Goal: Task Accomplishment & Management: Manage account settings

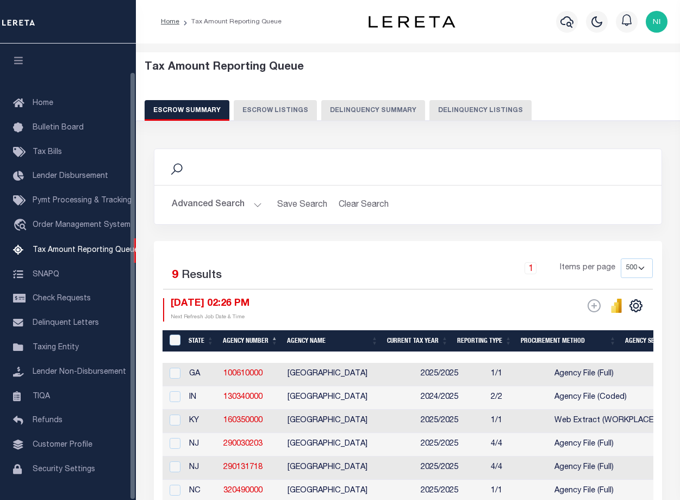
select select "500"
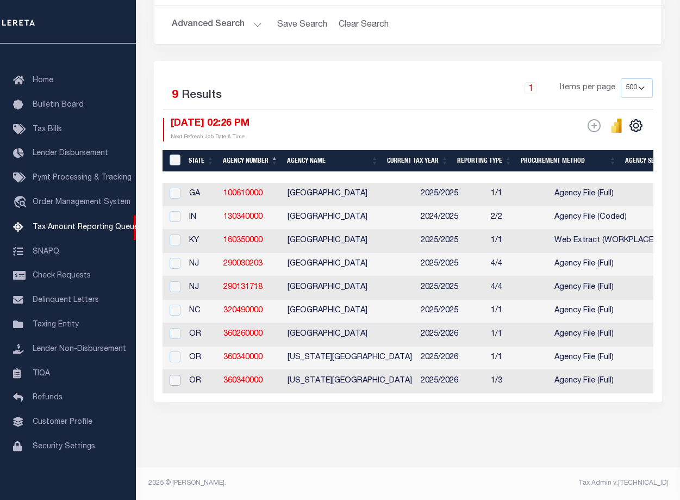
click at [176, 376] on input "checkbox" at bounding box center [175, 380] width 11 height 11
checkbox input "true"
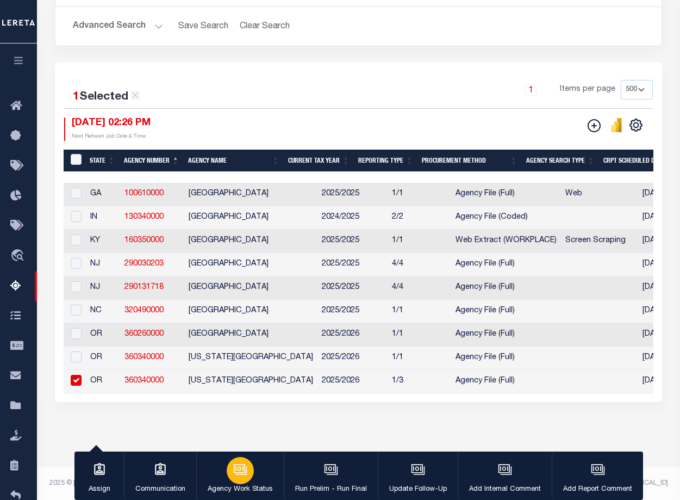
click at [240, 476] on icon "button" at bounding box center [240, 469] width 14 height 14
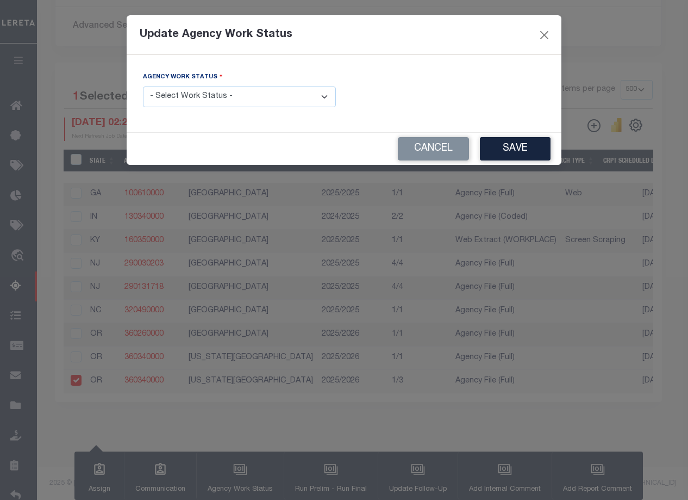
click at [321, 100] on select "- Select Work Status - New In Progress Pending Agency Follow-up Pending QC Read…" at bounding box center [239, 96] width 193 height 21
select select "1"
click at [143, 86] on select "- Select Work Status - New In Progress Pending Agency Follow-up Pending QC Read…" at bounding box center [239, 96] width 193 height 21
click at [526, 147] on button "Save" at bounding box center [515, 148] width 71 height 23
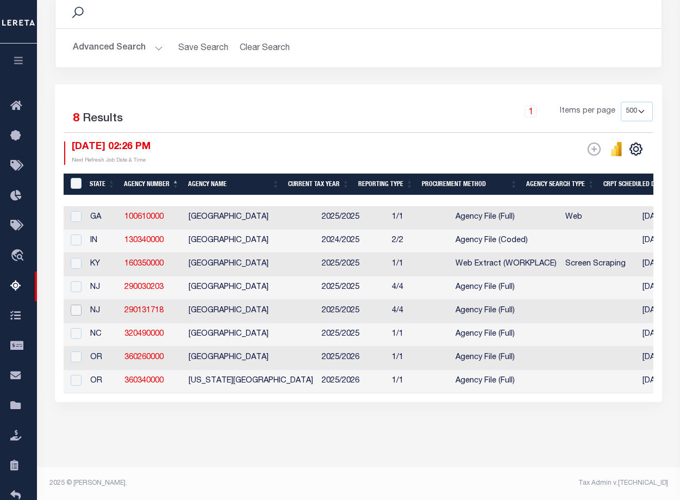
click at [75, 305] on input "checkbox" at bounding box center [76, 310] width 11 height 11
checkbox input "true"
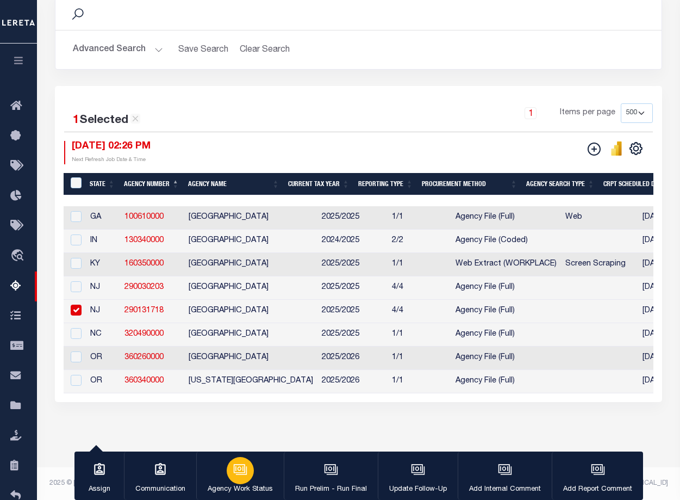
click at [235, 475] on icon "button" at bounding box center [240, 469] width 14 height 14
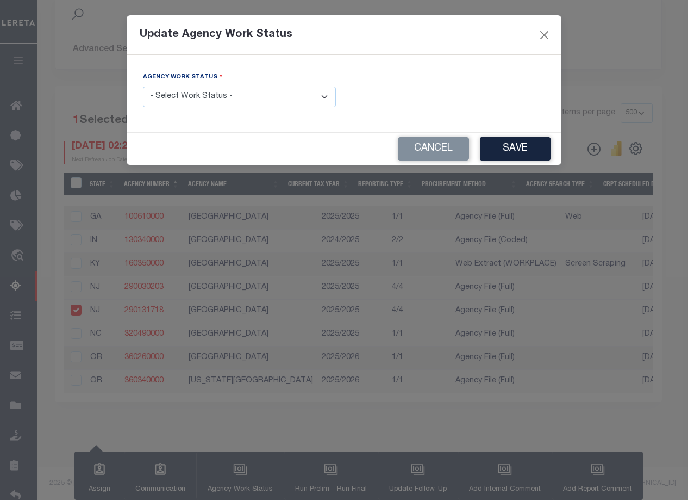
click at [328, 100] on select "- Select Work Status - New In Progress Pending Agency Follow-up Pending QC Read…" at bounding box center [239, 96] width 193 height 21
select select "1"
click at [143, 86] on select "- Select Work Status - New In Progress Pending Agency Follow-up Pending QC Read…" at bounding box center [239, 96] width 193 height 21
click at [503, 150] on button "Save" at bounding box center [515, 148] width 71 height 23
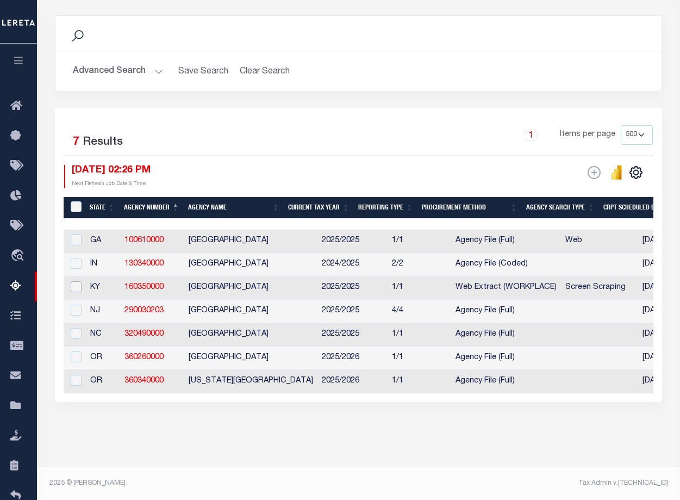
click at [76, 281] on input "checkbox" at bounding box center [76, 286] width 11 height 11
checkbox input "true"
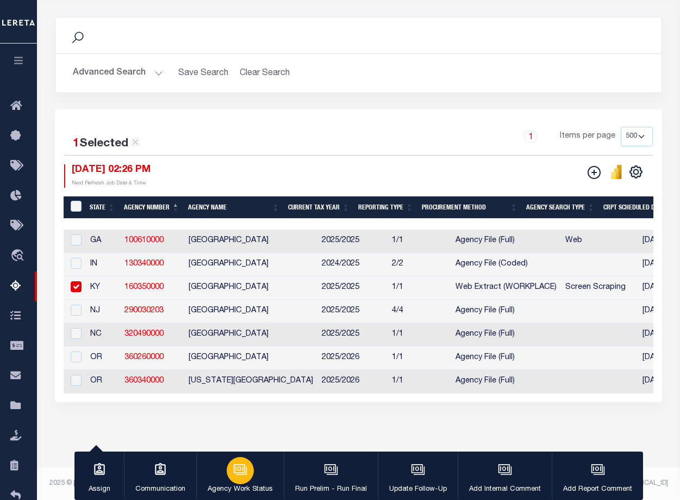
click at [238, 479] on div "button" at bounding box center [240, 470] width 27 height 27
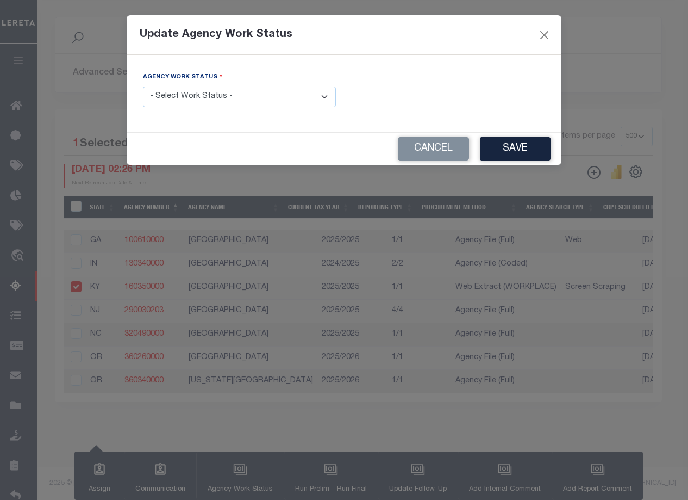
click at [326, 100] on select "- Select Work Status - New In Progress Pending Agency Follow-up Pending QC Read…" at bounding box center [239, 96] width 193 height 21
select select "1"
click at [143, 86] on select "- Select Work Status - New In Progress Pending Agency Follow-up Pending QC Read…" at bounding box center [239, 96] width 193 height 21
click at [513, 143] on button "Save" at bounding box center [515, 148] width 71 height 23
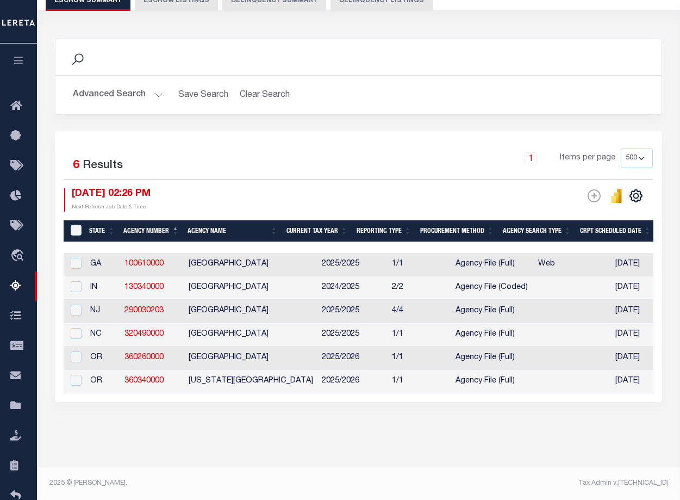
click at [154, 84] on button "Advanced Search" at bounding box center [118, 94] width 90 height 21
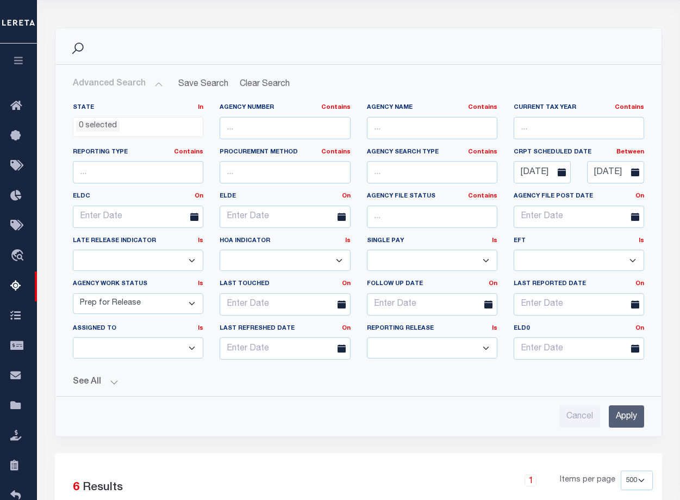
click at [192, 303] on select "New In Progress Pending Agency Follow-up Pending QC Ready for Release Prep for …" at bounding box center [138, 303] width 131 height 21
select select
click at [73, 293] on select "New In Progress Pending Agency Follow-up Pending QC Ready for Release Prep for …" at bounding box center [138, 303] width 131 height 21
click at [620, 414] on input "Apply" at bounding box center [626, 416] width 35 height 22
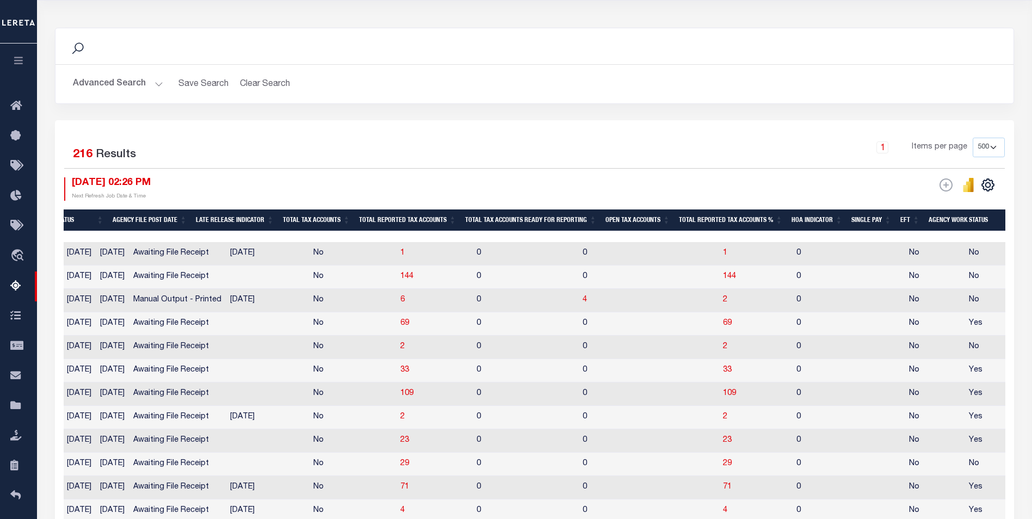
click at [157, 81] on button "Advanced Search" at bounding box center [118, 83] width 90 height 21
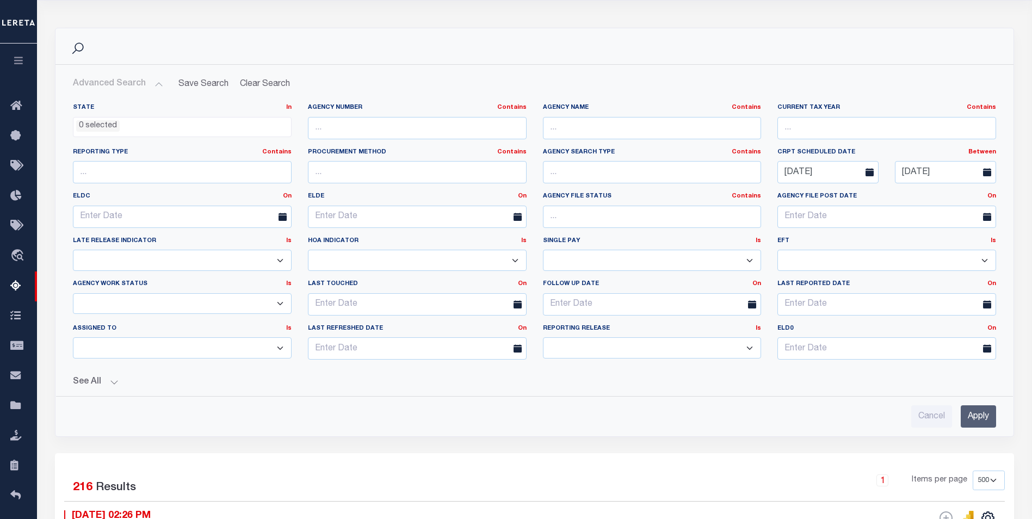
click at [114, 385] on button "See All" at bounding box center [534, 382] width 923 height 10
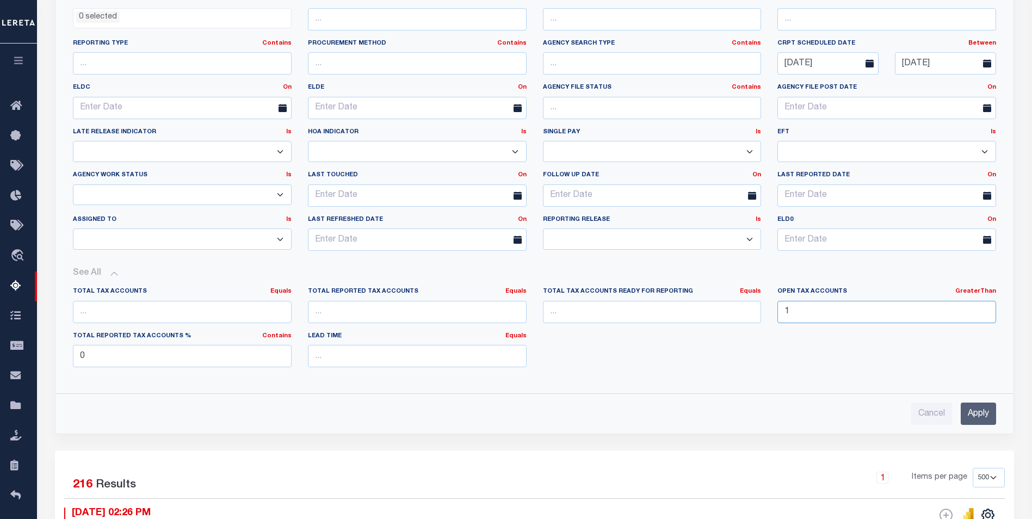
click at [680, 307] on input "1" at bounding box center [886, 312] width 219 height 22
type input "0"
click at [680, 318] on input "0" at bounding box center [886, 312] width 219 height 22
click at [680, 417] on input "Apply" at bounding box center [977, 413] width 35 height 22
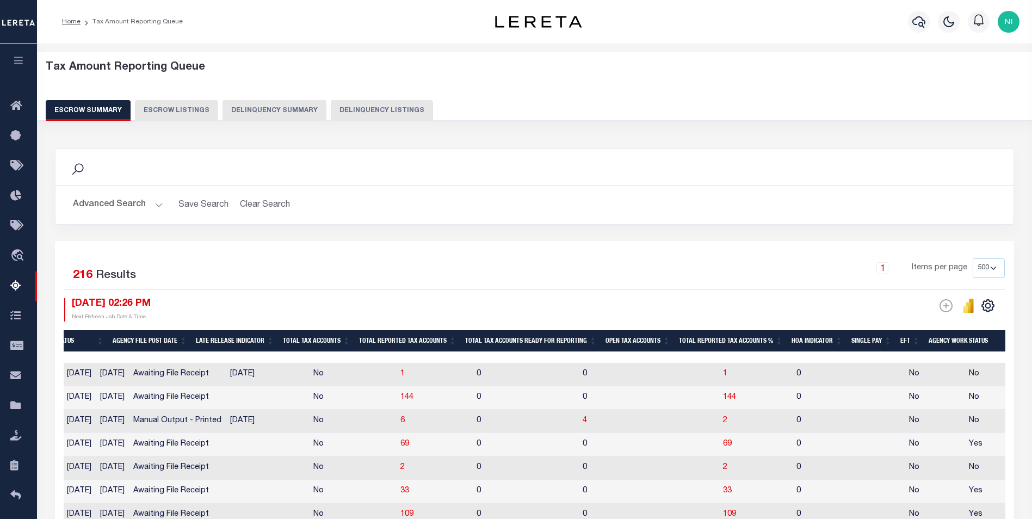
click at [155, 206] on button "Advanced Search" at bounding box center [118, 204] width 90 height 21
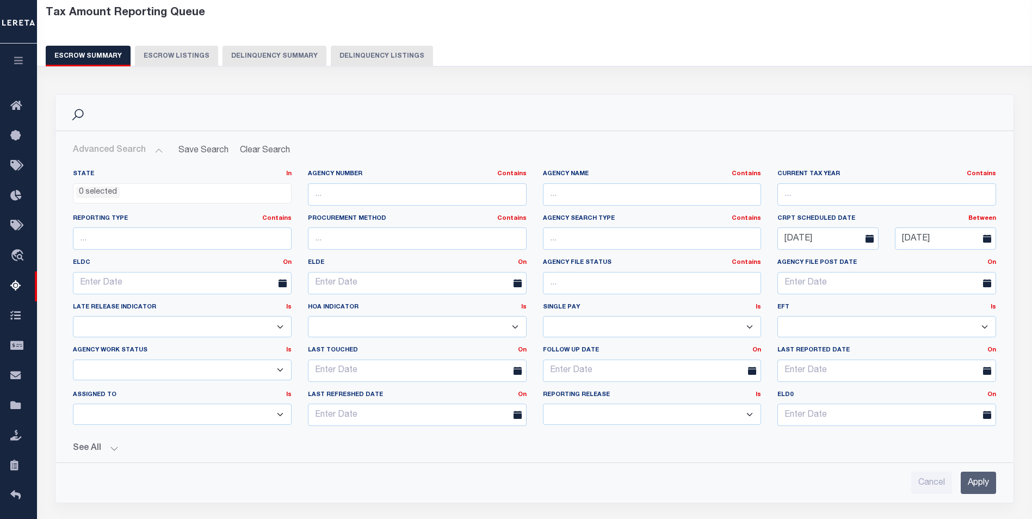
click at [111, 448] on button "See All" at bounding box center [534, 448] width 923 height 10
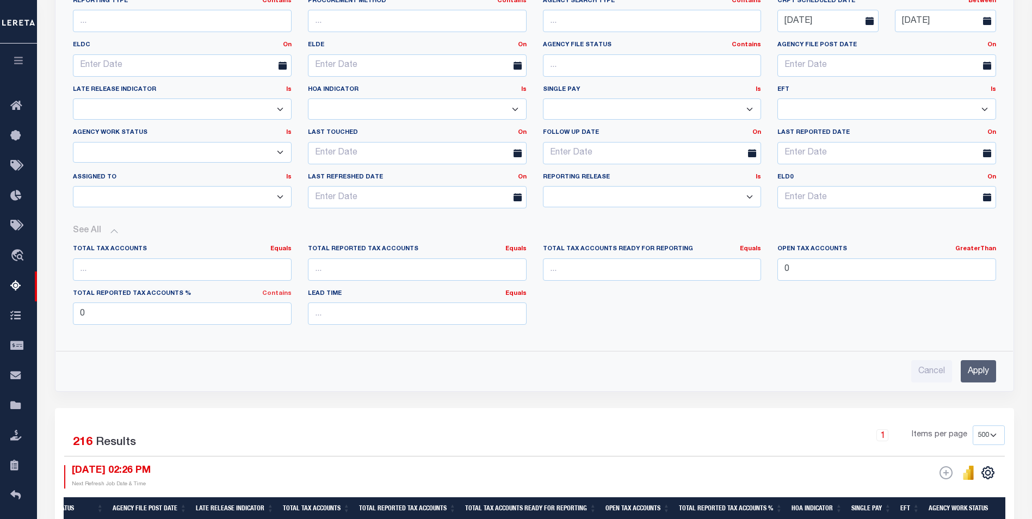
click at [283, 296] on link "Contains" at bounding box center [276, 293] width 29 height 6
click at [231, 307] on link "Contains" at bounding box center [248, 307] width 86 height 16
drag, startPoint x: 116, startPoint y: 308, endPoint x: 52, endPoint y: 312, distance: 64.3
click at [52, 312] on div "Search Advanced Search Save Search Clear Search EscrowSummaryGridWrapper_dynami…" at bounding box center [534, 142] width 975 height 531
click at [680, 367] on input "Apply" at bounding box center [977, 371] width 35 height 22
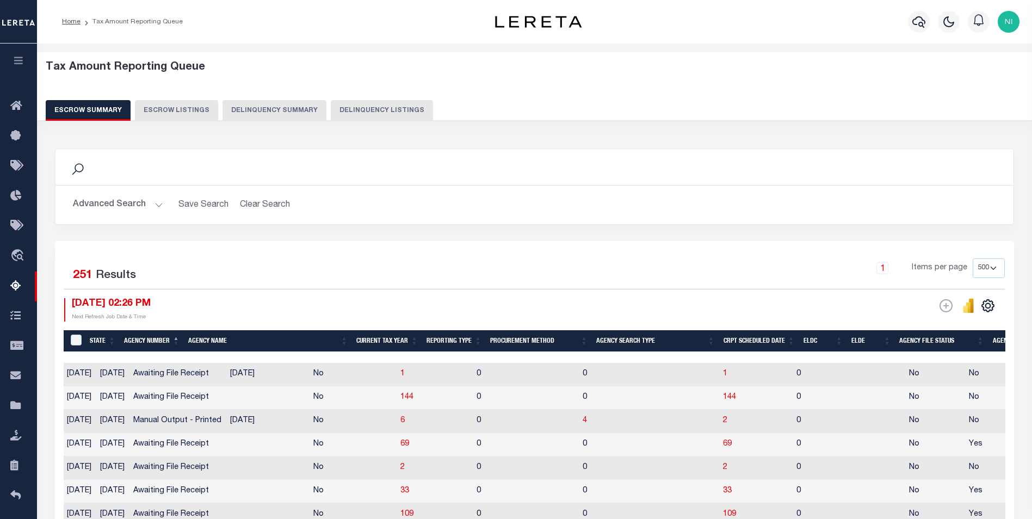
scroll to position [0, 880]
click at [680, 345] on th "Total Reported Tax Accounts %" at bounding box center [730, 341] width 113 height 22
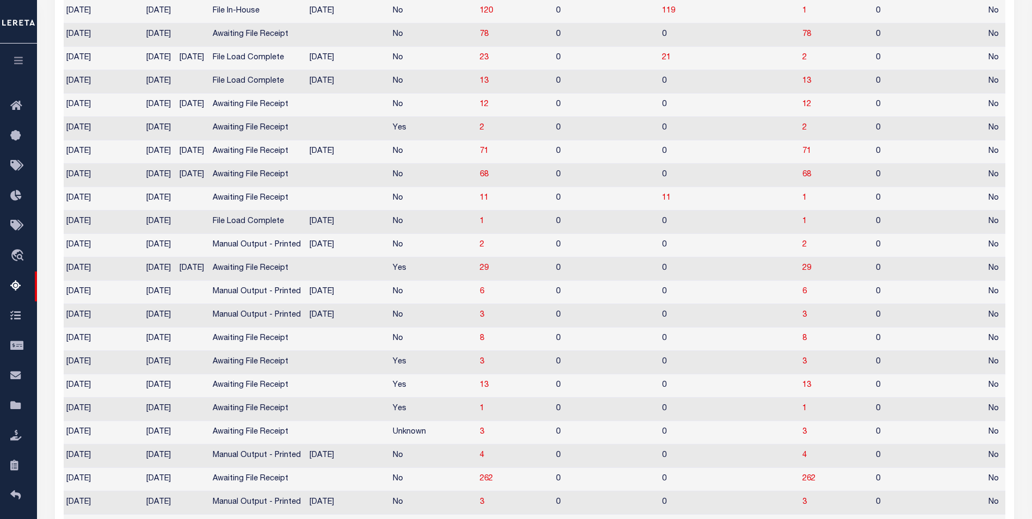
scroll to position [0, 0]
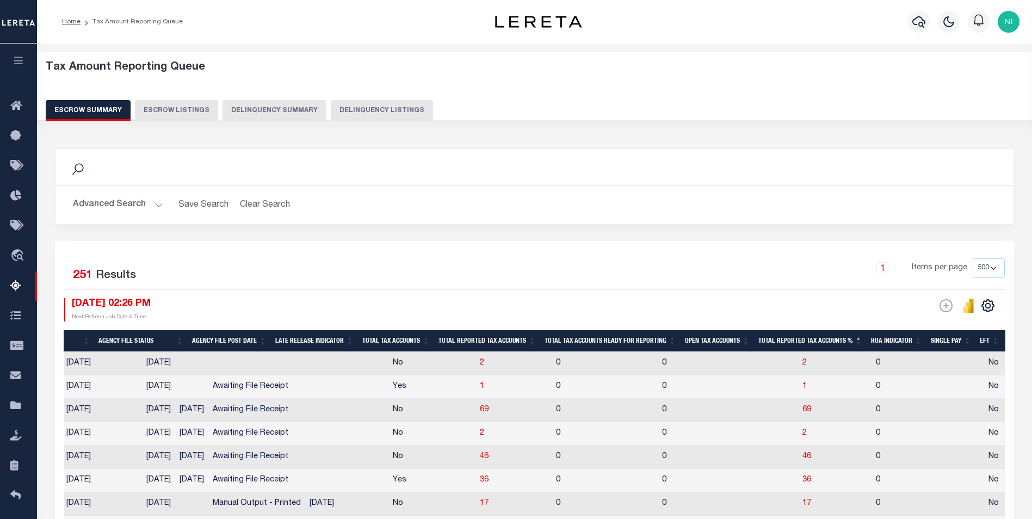
click at [680, 65] on h5 "Tax Amount Reporting Queue" at bounding box center [535, 67] width 978 height 13
click at [159, 201] on button "Advanced Search" at bounding box center [118, 204] width 90 height 21
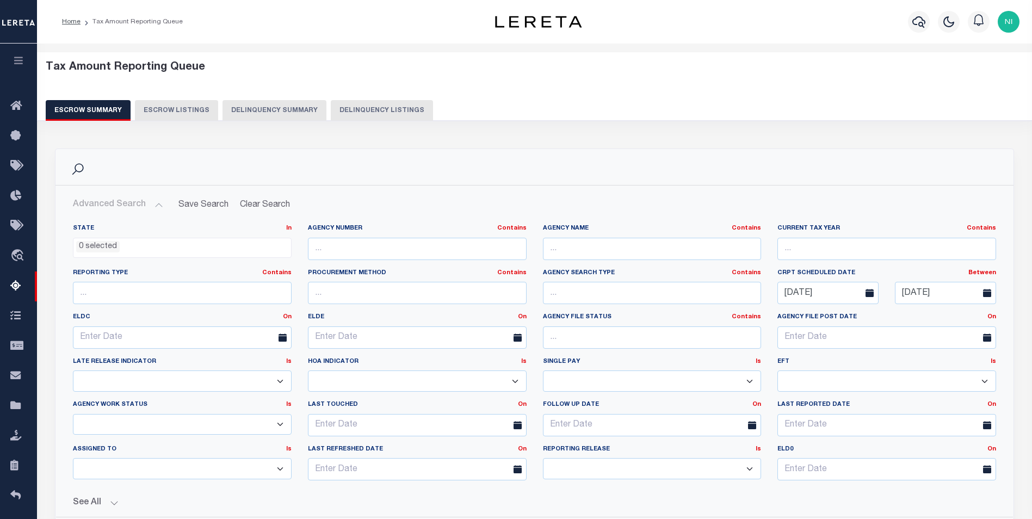
click at [284, 425] on select "New In Progress Pending Agency Follow-up Pending QC Ready for Release Prep for …" at bounding box center [182, 424] width 219 height 21
select select "7"
click at [73, 414] on select "New In Progress Pending Agency Follow-up Pending QC Ready for Release Prep for …" at bounding box center [182, 424] width 219 height 21
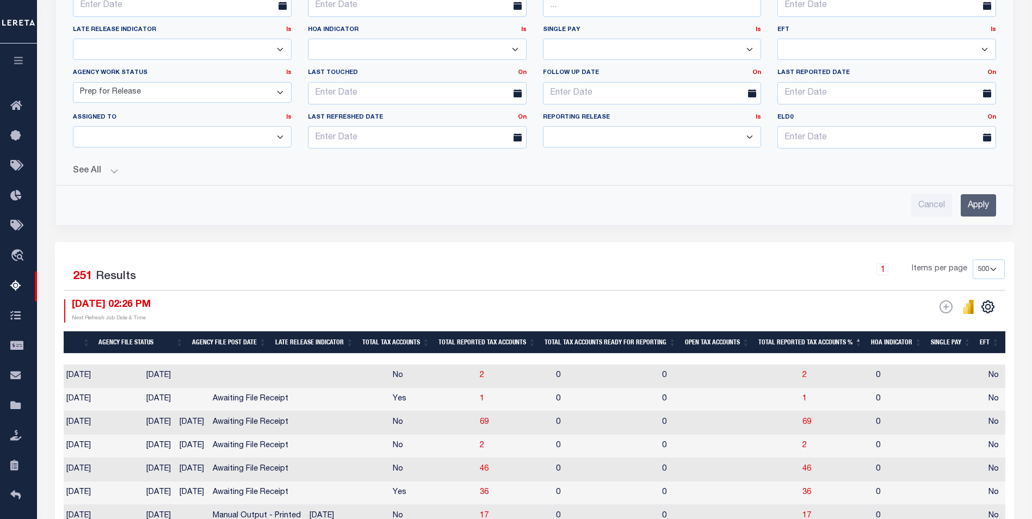
scroll to position [381, 0]
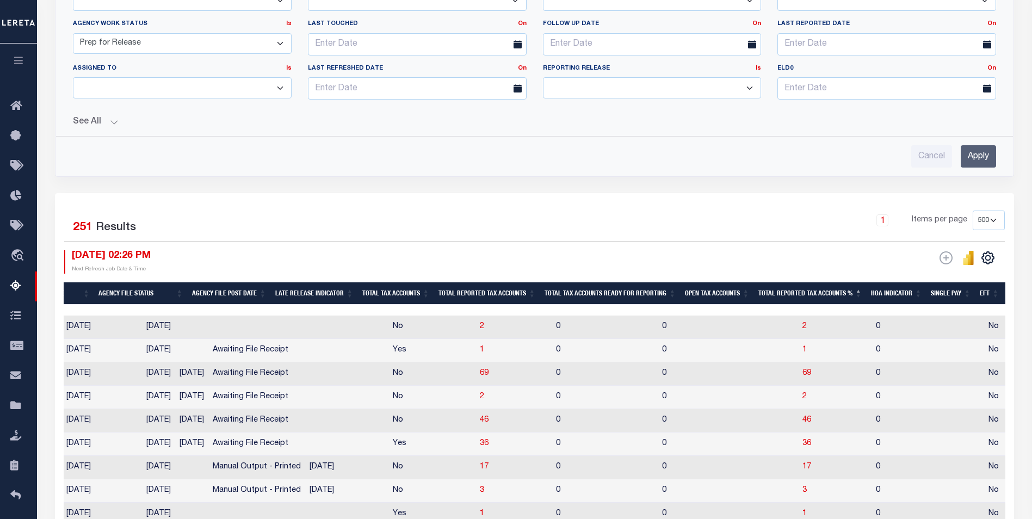
click at [680, 157] on input "Apply" at bounding box center [977, 156] width 35 height 22
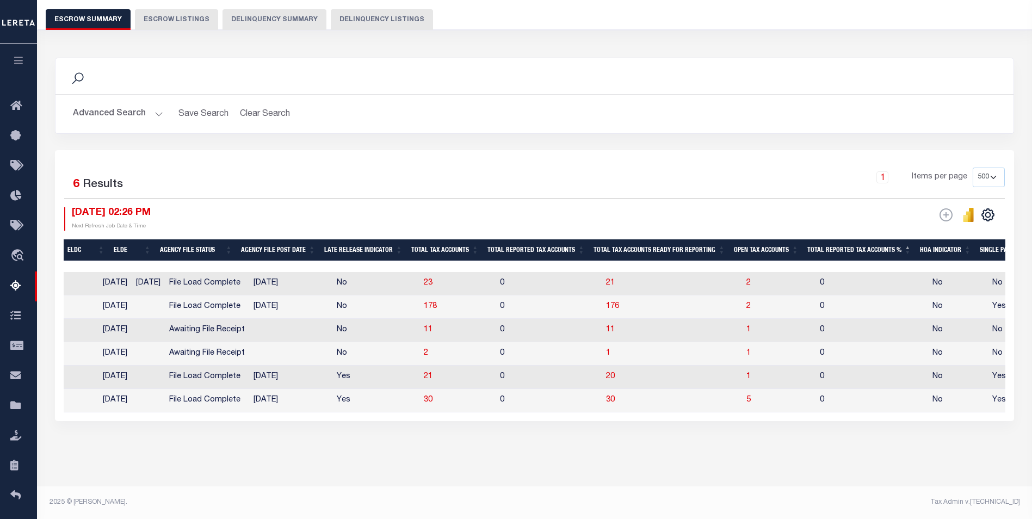
scroll to position [0, 559]
